Goal: Transaction & Acquisition: Obtain resource

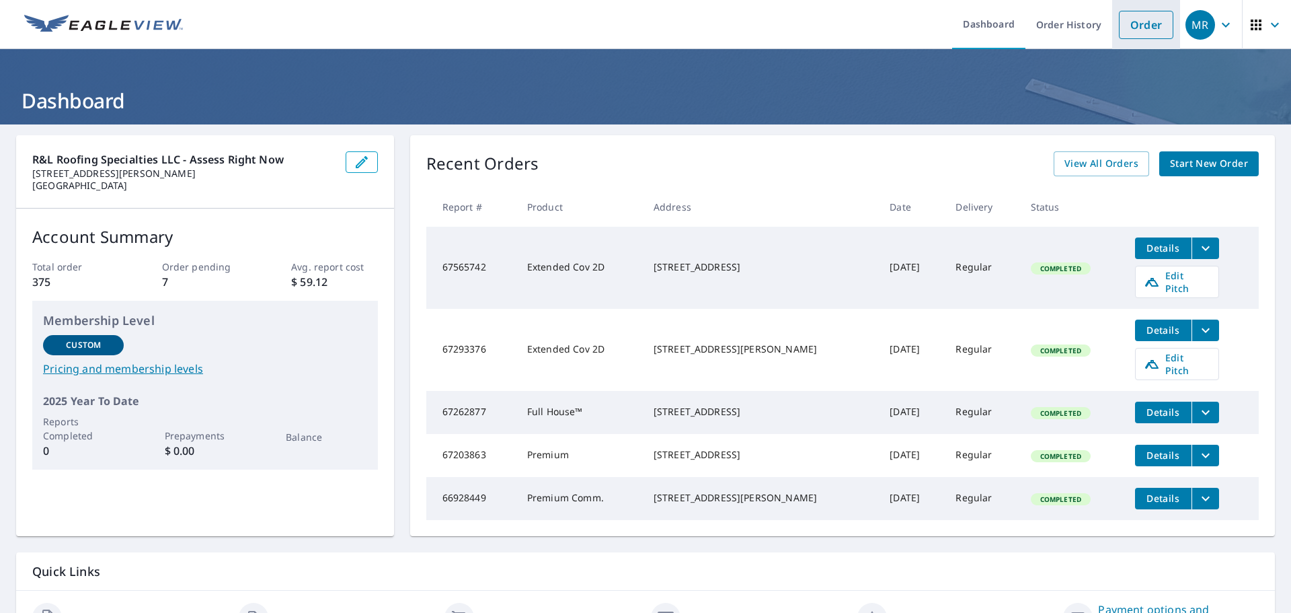
click at [1121, 26] on link "Order" at bounding box center [1146, 25] width 54 height 28
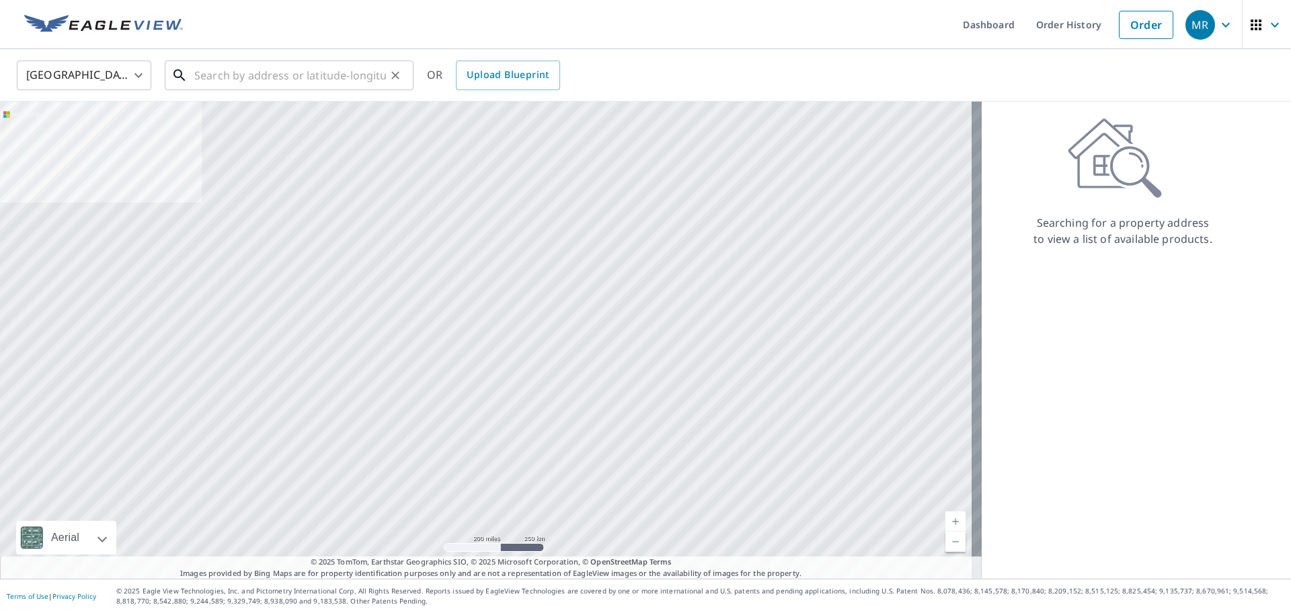
click at [261, 83] on input "text" at bounding box center [290, 75] width 192 height 38
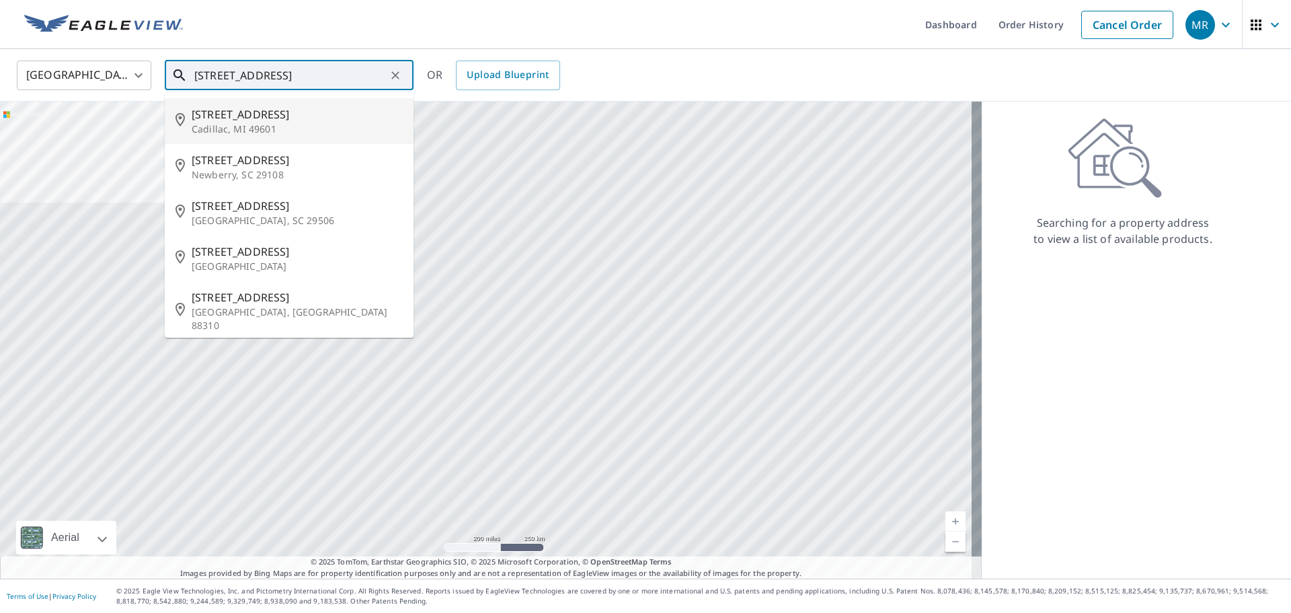
click at [327, 75] on input "[STREET_ADDRESS]" at bounding box center [290, 75] width 192 height 38
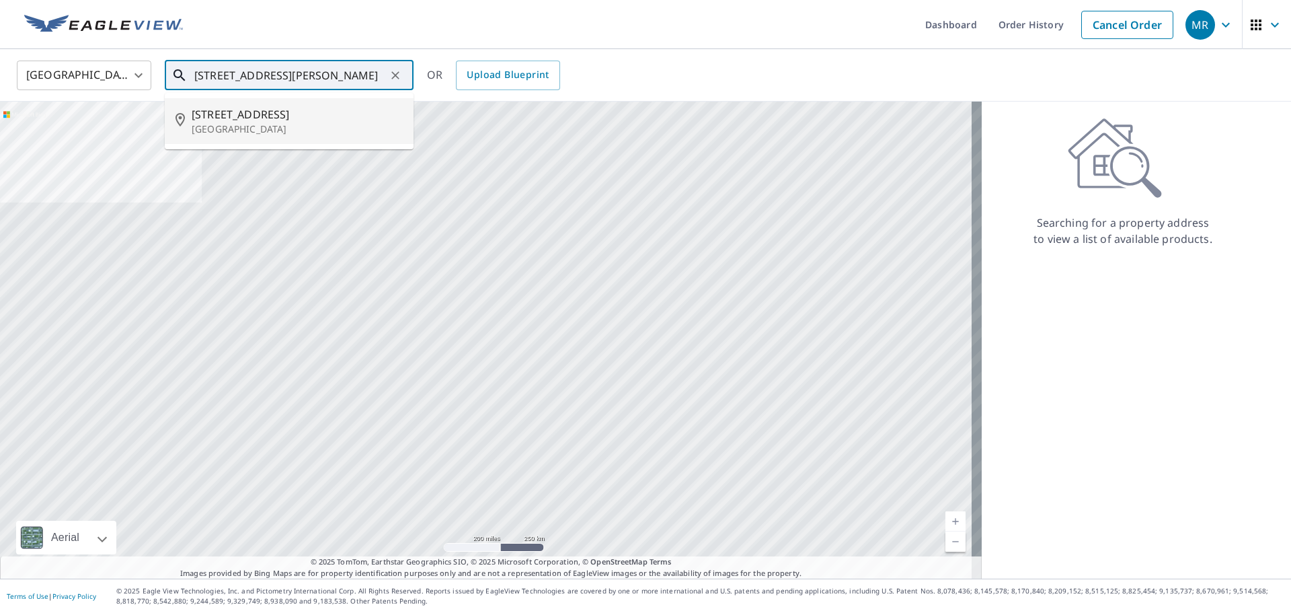
click at [283, 114] on span "[STREET_ADDRESS]" at bounding box center [297, 114] width 211 height 16
type input "[STREET_ADDRESS]"
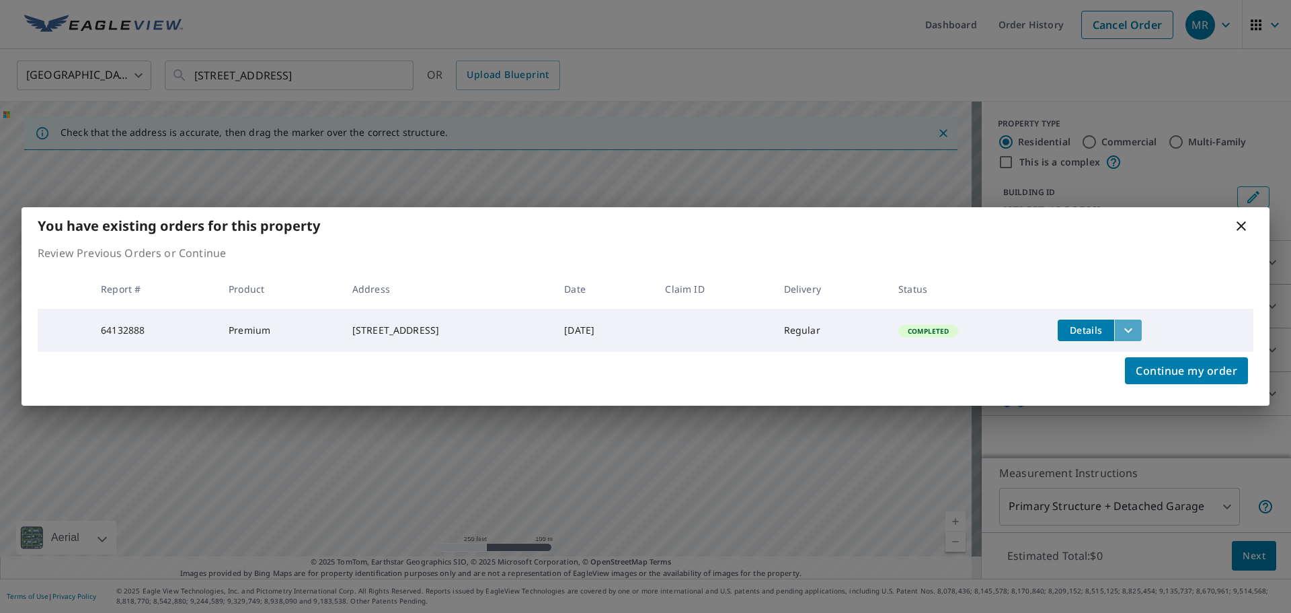
click at [1137, 322] on icon "filesDropdownBtn-64132888" at bounding box center [1128, 330] width 16 height 16
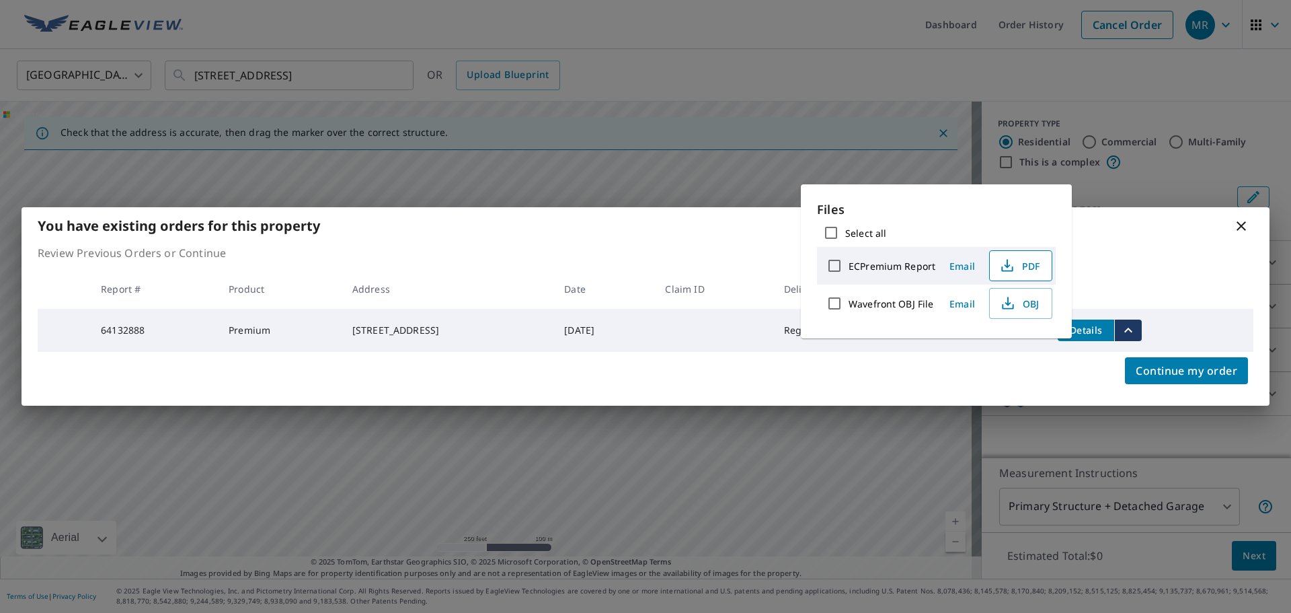
click at [1007, 268] on icon "button" at bounding box center [1007, 266] width 16 height 16
click at [1094, 408] on div "You have existing orders for this property Review Previous Orders or Continue R…" at bounding box center [645, 306] width 1291 height 613
